Goal: Task Accomplishment & Management: Manage account settings

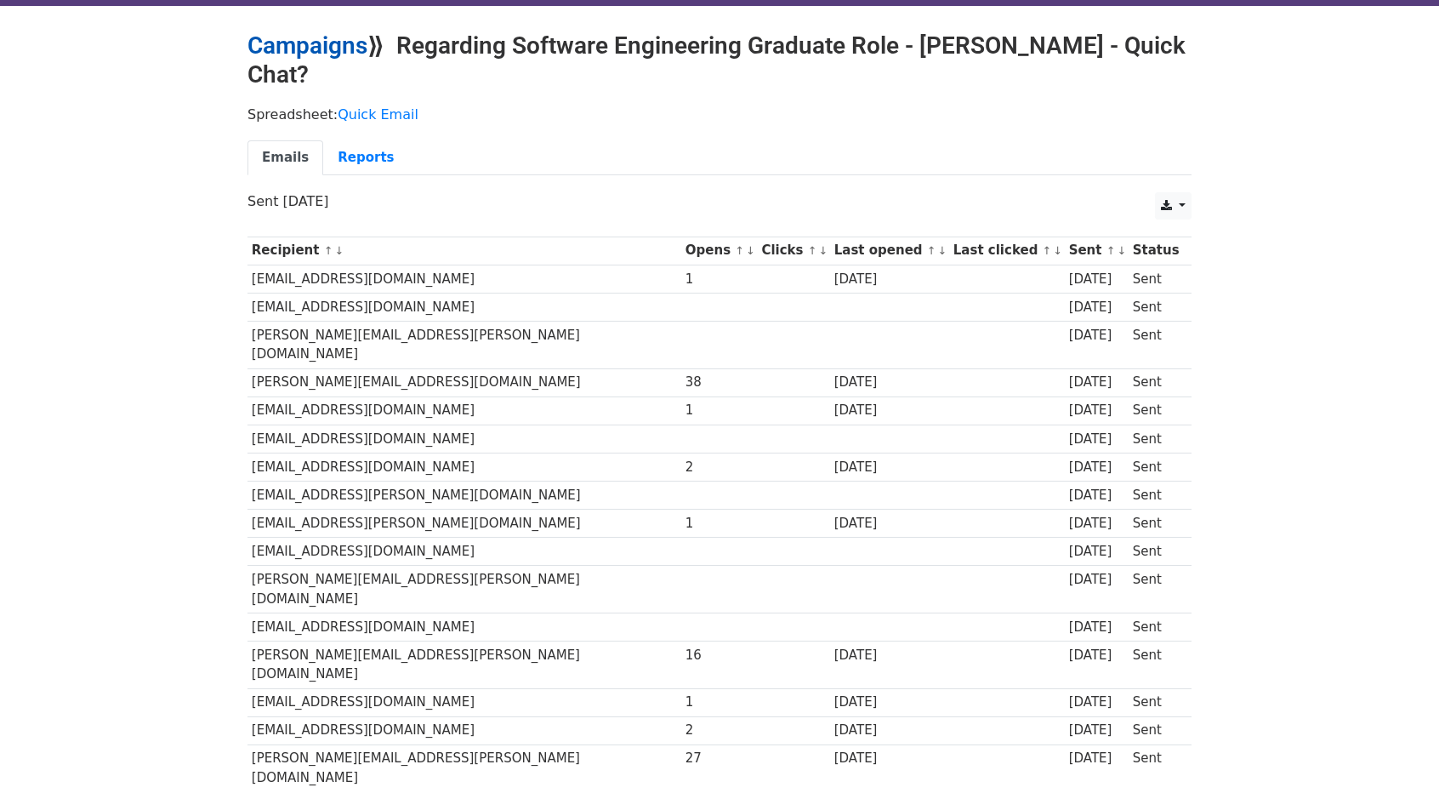
click at [281, 47] on link "Campaigns" at bounding box center [308, 45] width 120 height 28
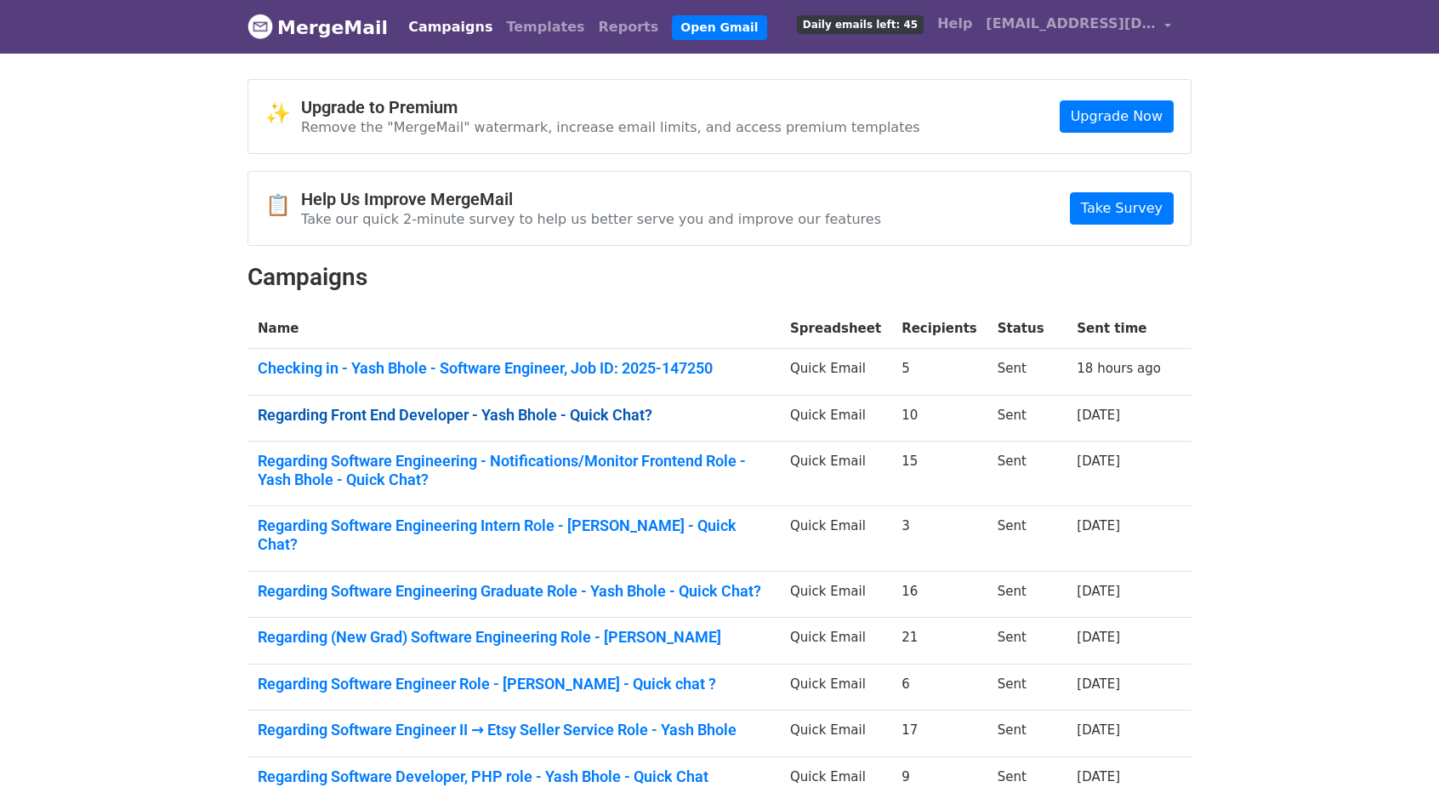
click at [401, 419] on link "Regarding Front End Developer - Yash Bhole - Quick Chat?" at bounding box center [514, 415] width 512 height 19
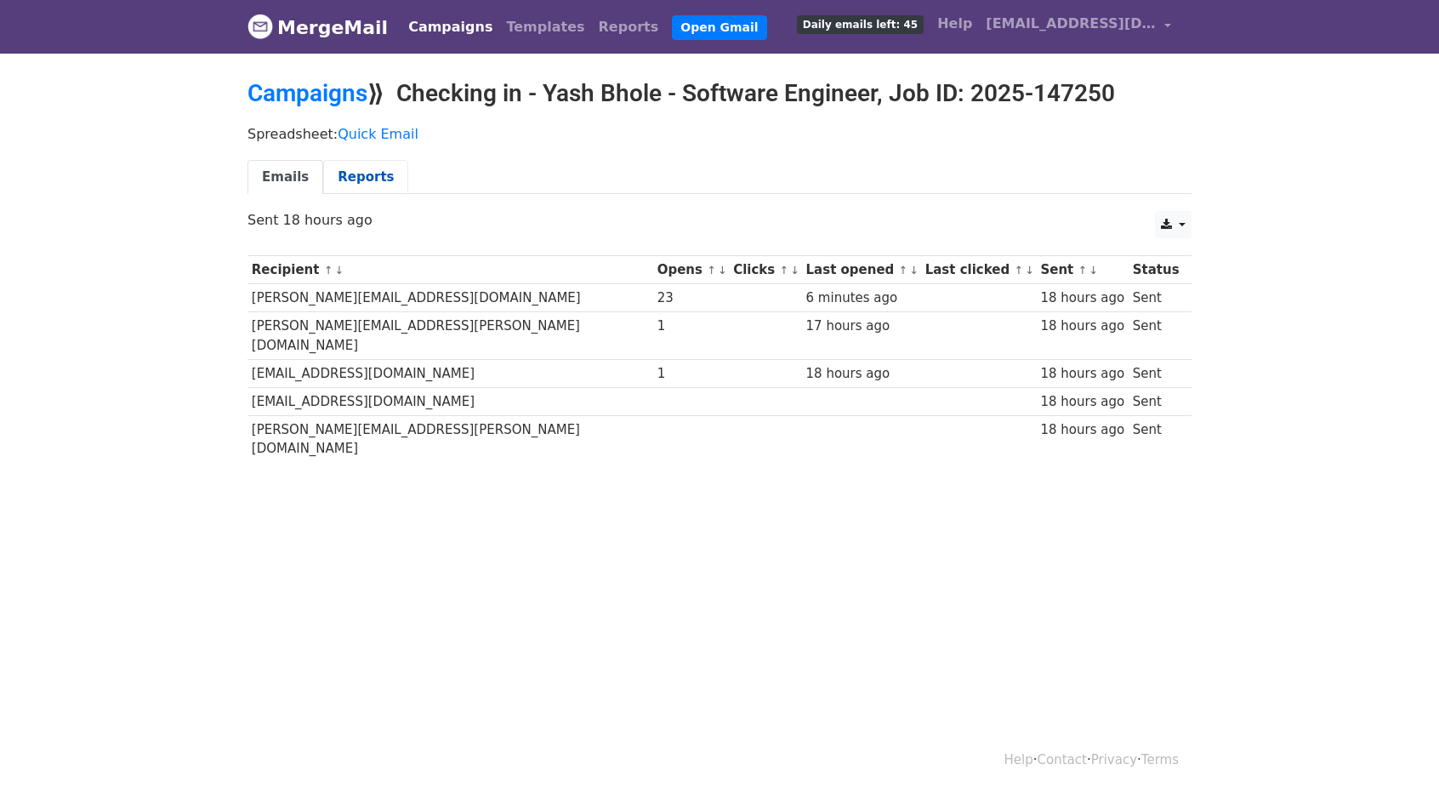
click at [364, 171] on link "Reports" at bounding box center [365, 177] width 85 height 35
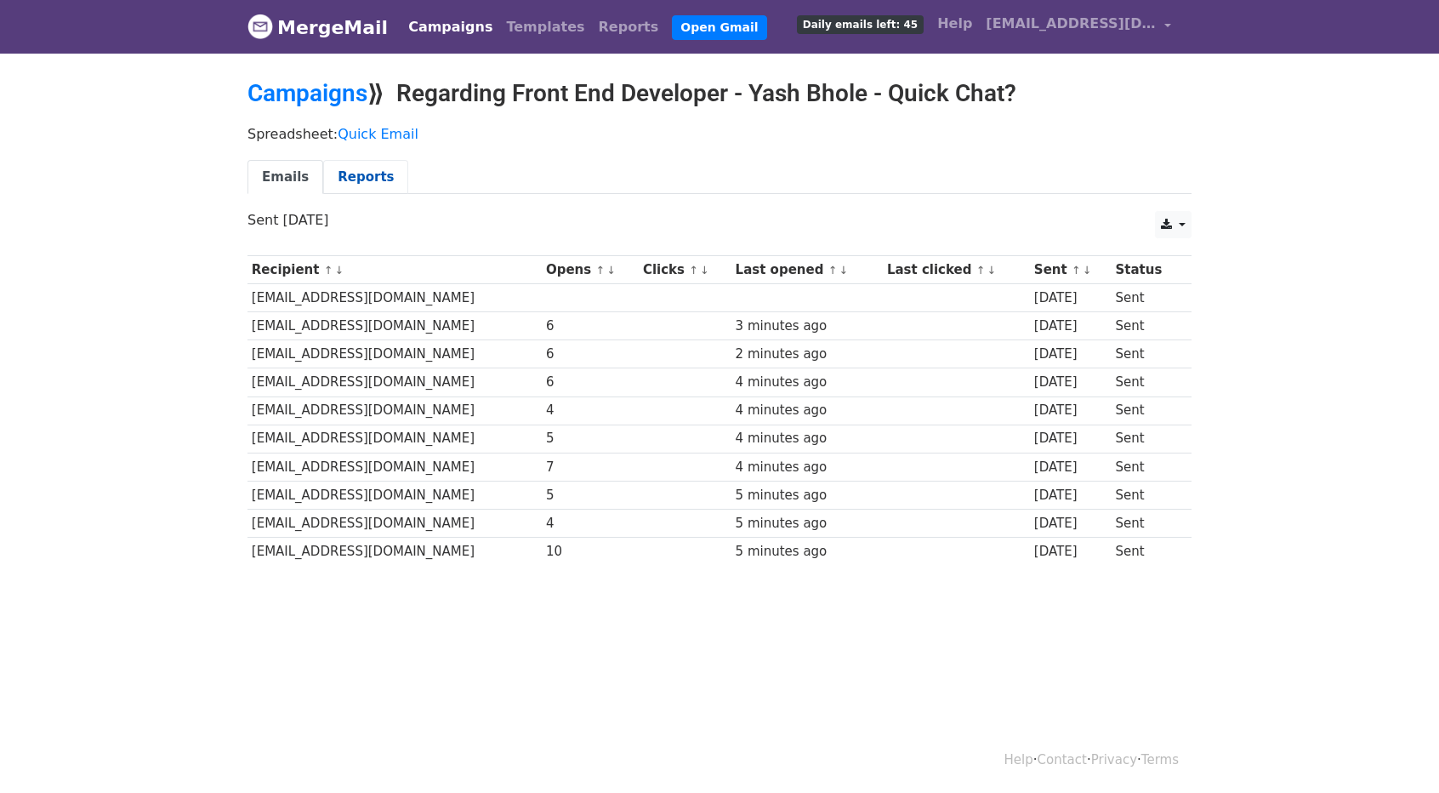
click at [347, 172] on link "Reports" at bounding box center [365, 177] width 85 height 35
